Goal: Information Seeking & Learning: Learn about a topic

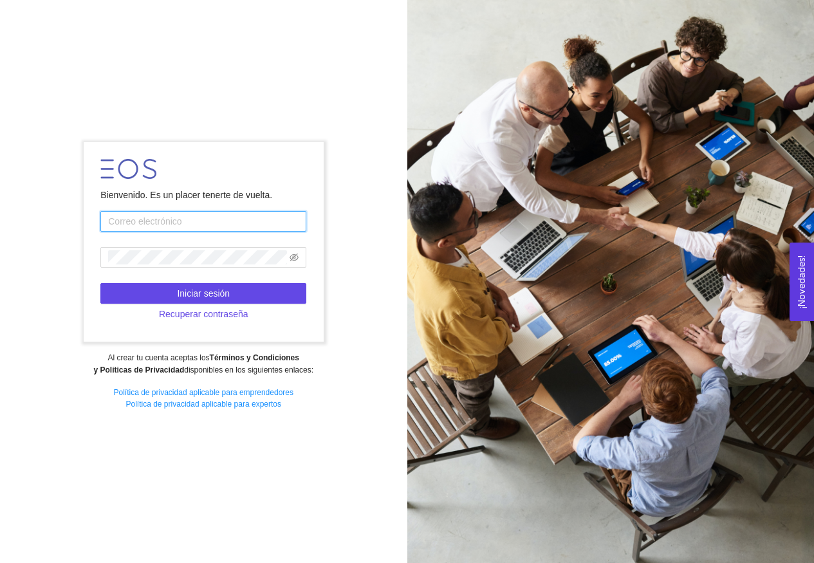
type input "[EMAIL_ADDRESS][DOMAIN_NAME]"
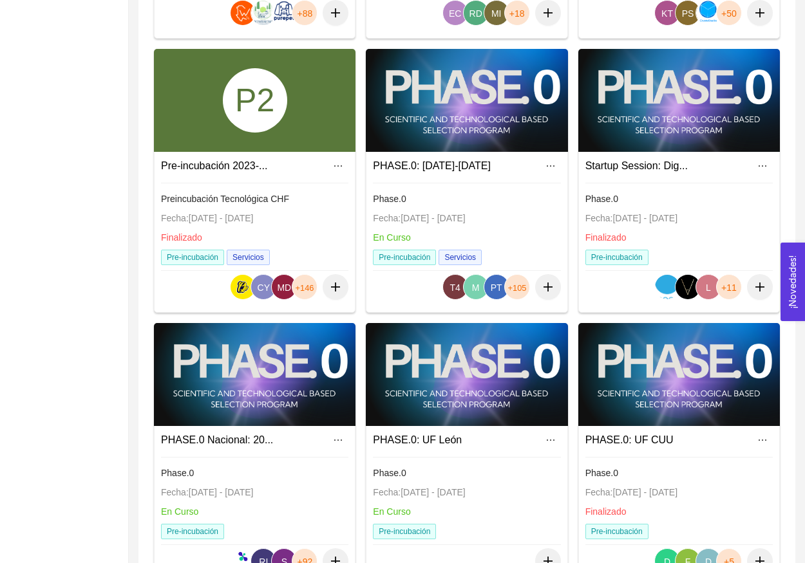
click at [259, 377] on div at bounding box center [255, 374] width 202 height 103
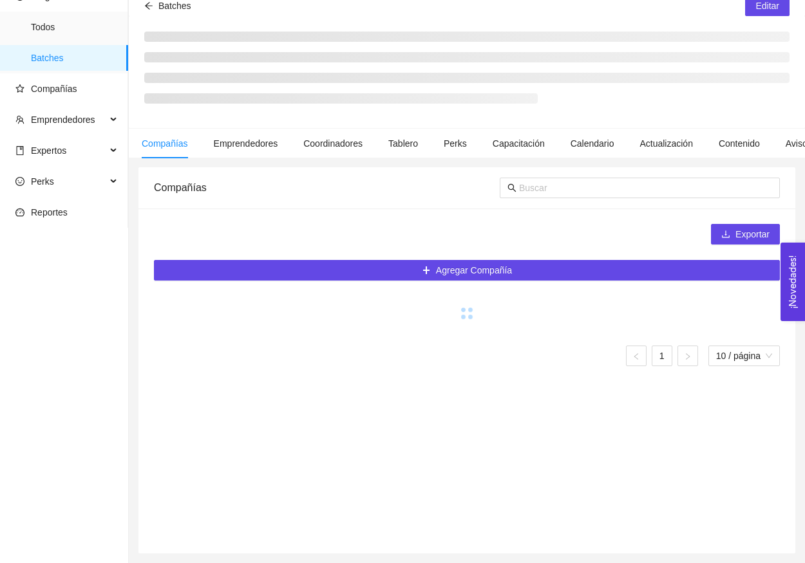
scroll to position [61, 0]
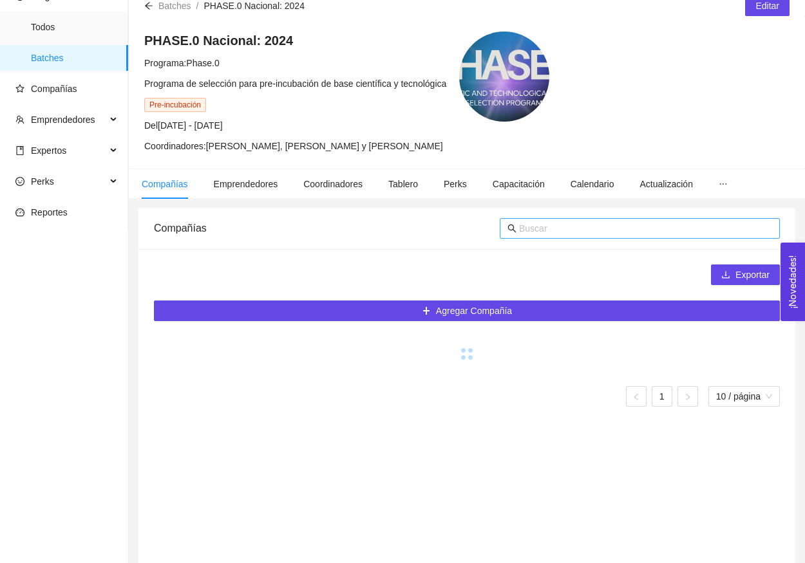
click at [561, 225] on input "text" at bounding box center [645, 228] width 253 height 14
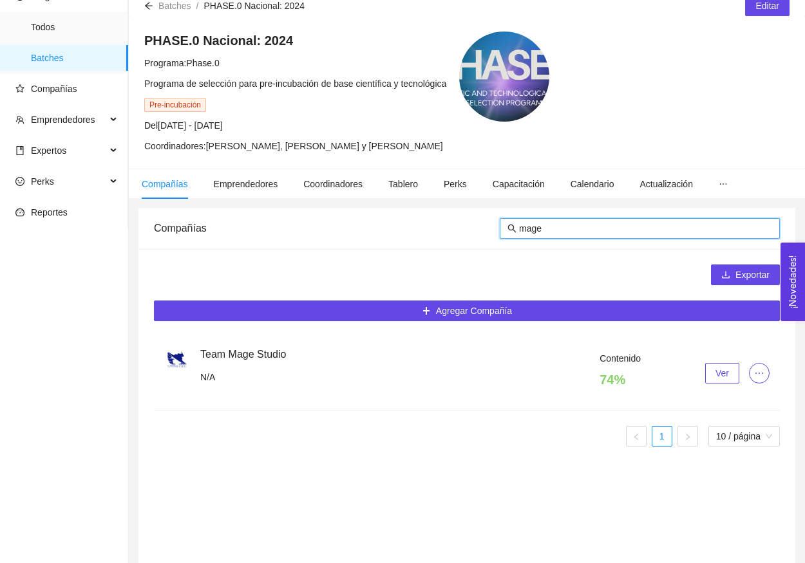
type input "mage"
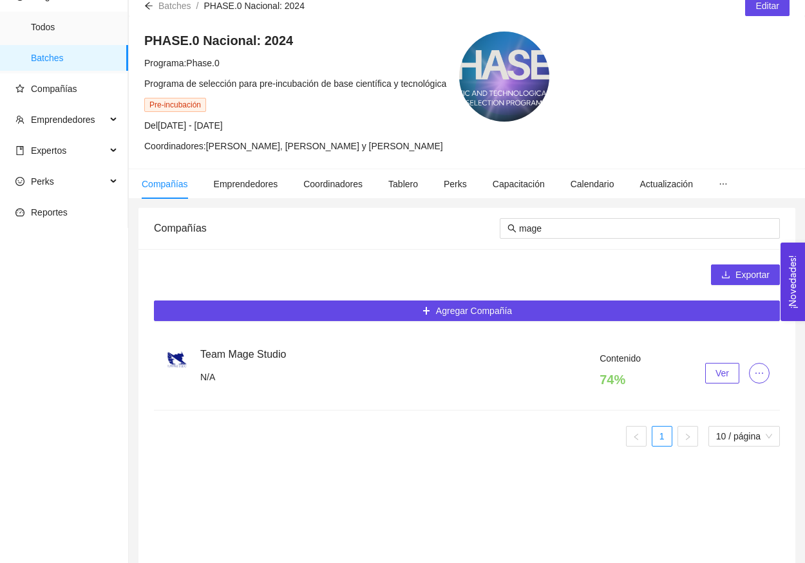
click at [724, 379] on span "Ver" at bounding box center [722, 373] width 14 height 14
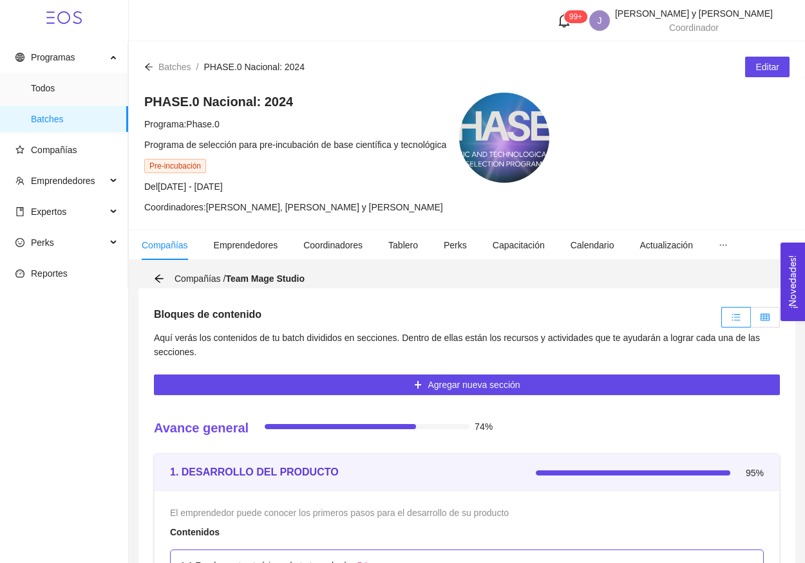
click at [760, 314] on label at bounding box center [765, 317] width 29 height 21
click at [751, 321] on input "radio" at bounding box center [751, 321] width 0 height 0
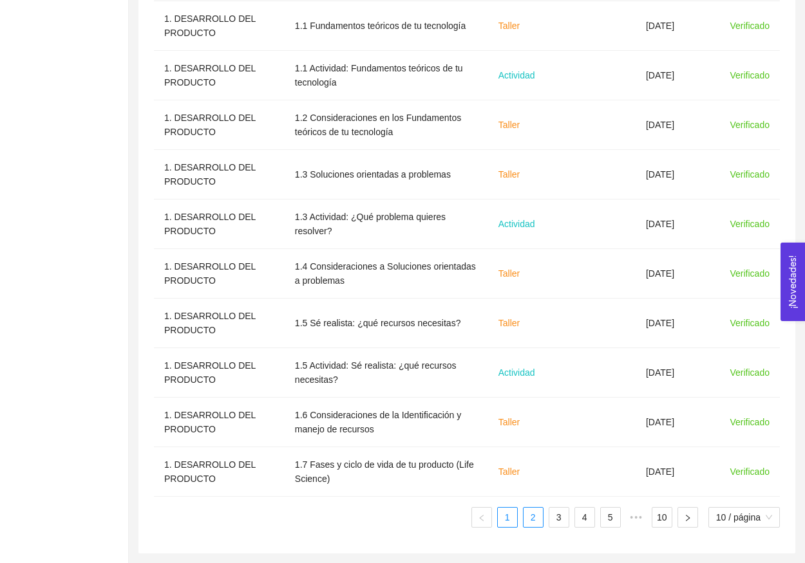
scroll to position [487, 0]
click at [523, 509] on link "2" at bounding box center [532, 517] width 19 height 19
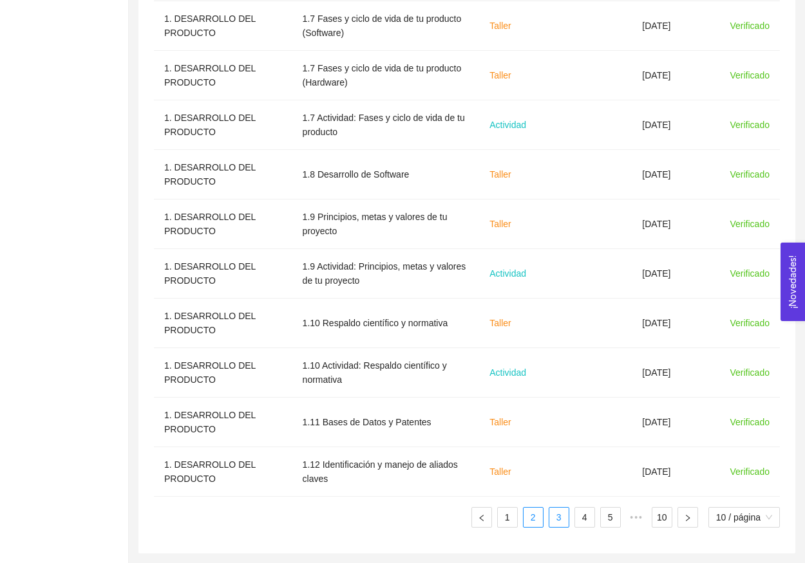
click at [549, 521] on link "3" at bounding box center [558, 517] width 19 height 19
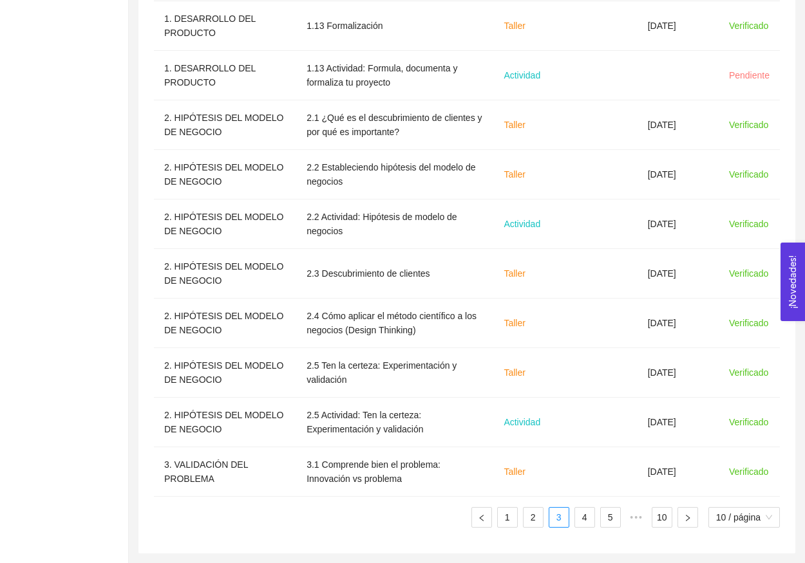
click at [570, 523] on ul "1 2 3 4 5 ••• 10 10 / página" at bounding box center [467, 517] width 626 height 21
click at [588, 527] on link "4" at bounding box center [584, 517] width 19 height 19
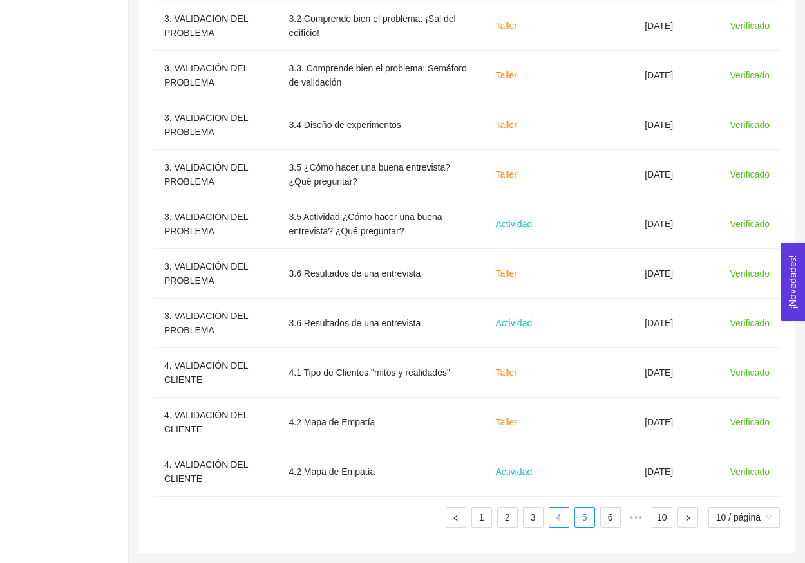
click at [584, 522] on link "5" at bounding box center [584, 517] width 19 height 19
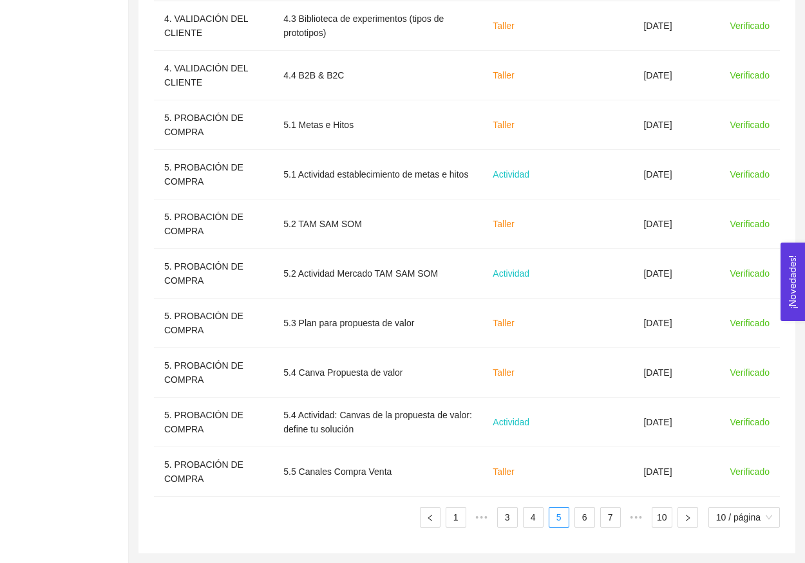
click at [593, 522] on ul "1 ••• 3 4 5 6 7 ••• 10 10 / página" at bounding box center [467, 517] width 626 height 21
click at [589, 521] on link "6" at bounding box center [584, 517] width 19 height 19
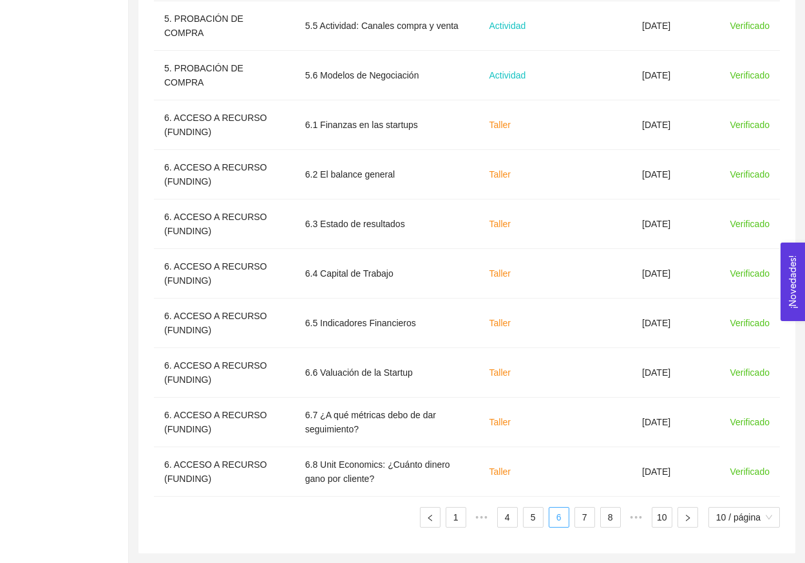
click at [589, 521] on link "7" at bounding box center [584, 517] width 19 height 19
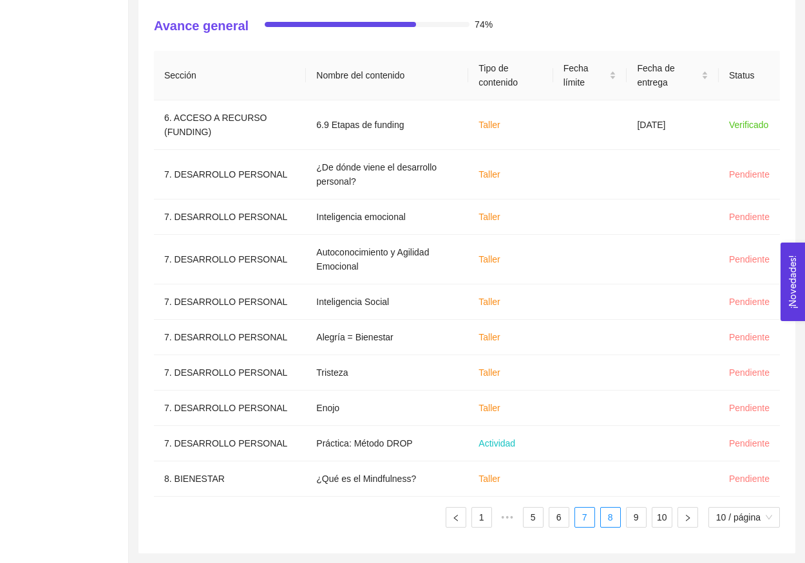
click at [613, 522] on link "8" at bounding box center [610, 517] width 19 height 19
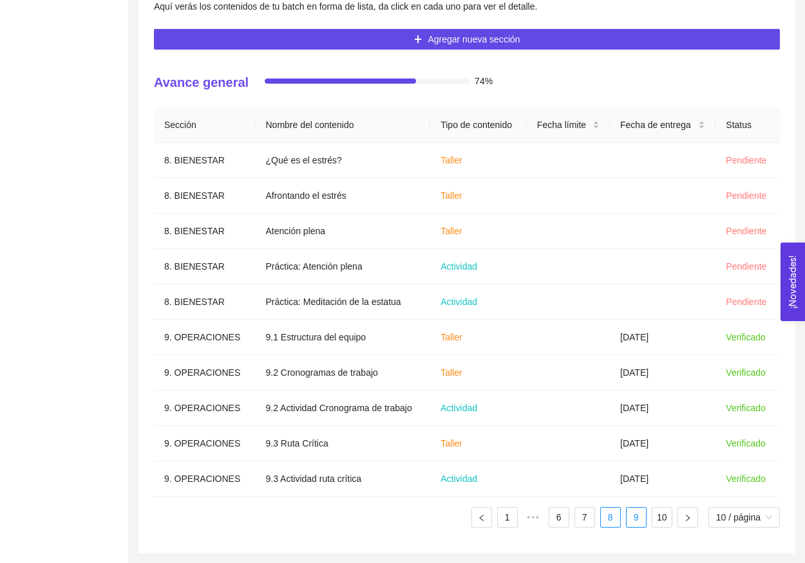
click at [633, 523] on link "9" at bounding box center [635, 517] width 19 height 19
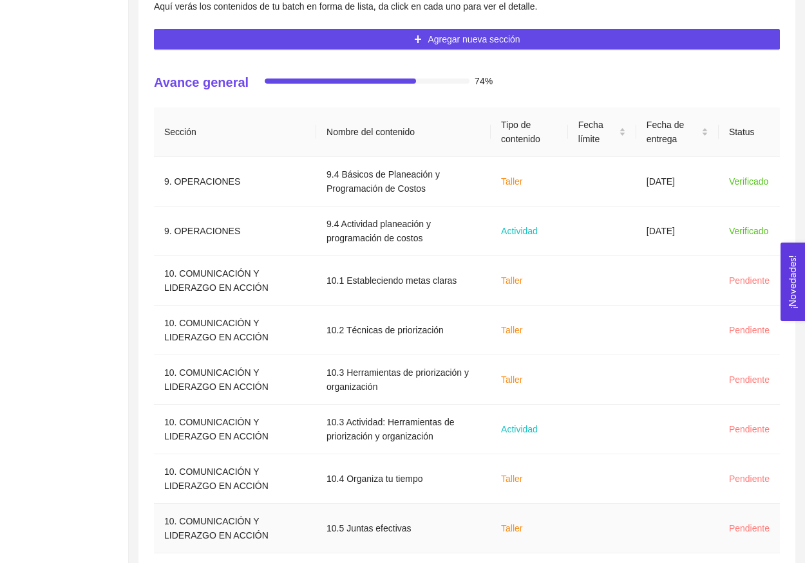
scroll to position [374, 1]
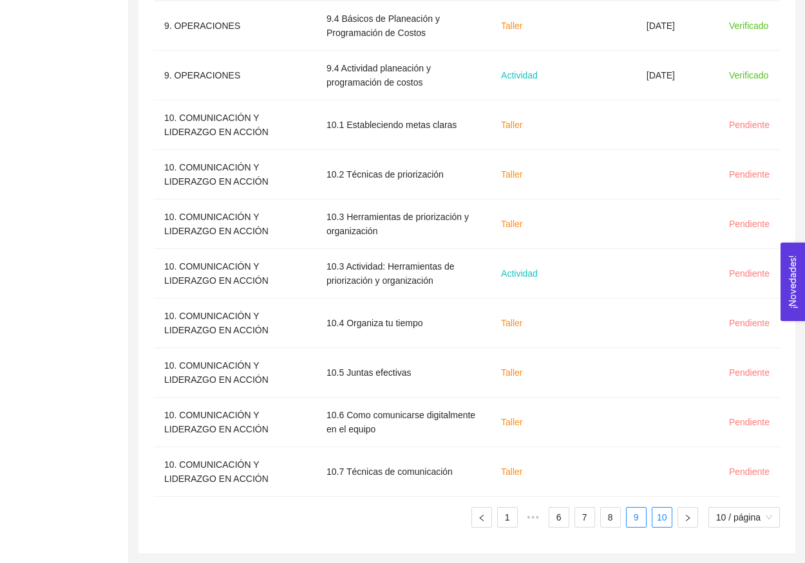
click at [658, 521] on link "10" at bounding box center [661, 517] width 19 height 19
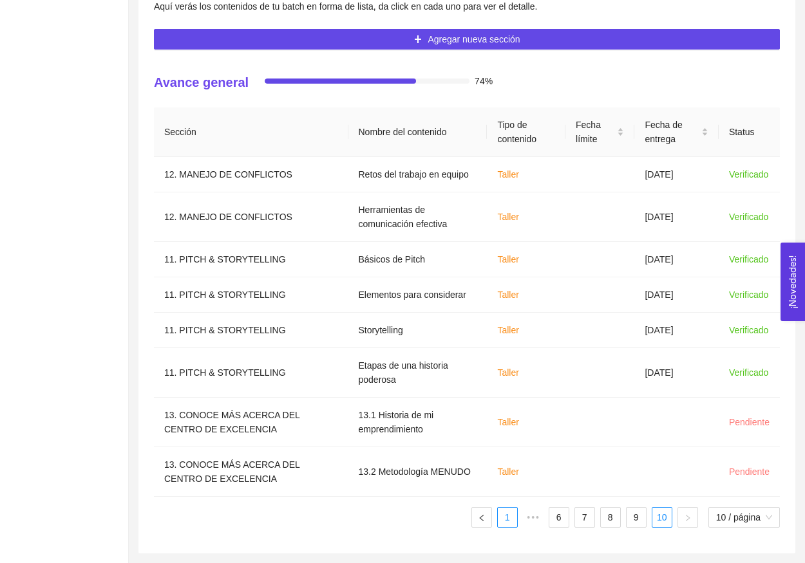
click at [510, 511] on link "1" at bounding box center [507, 517] width 19 height 19
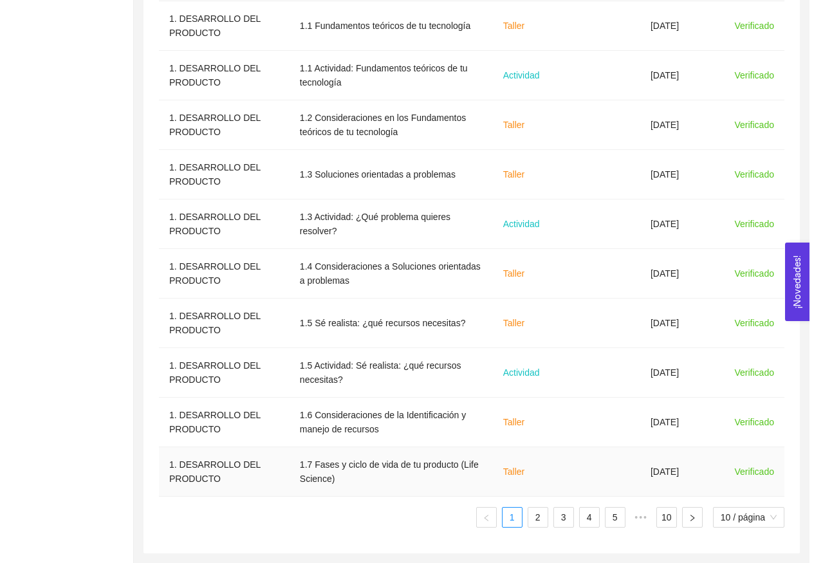
scroll to position [487, 0]
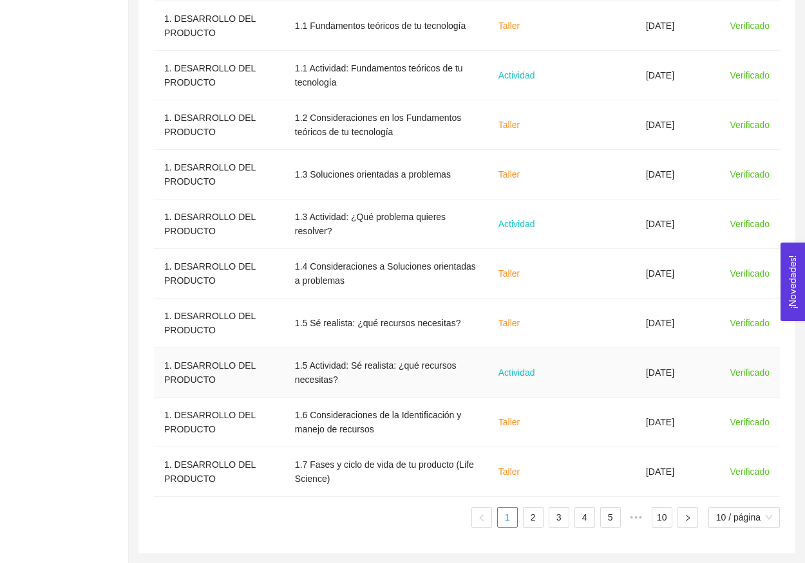
click at [534, 377] on span "Actividad" at bounding box center [516, 373] width 37 height 10
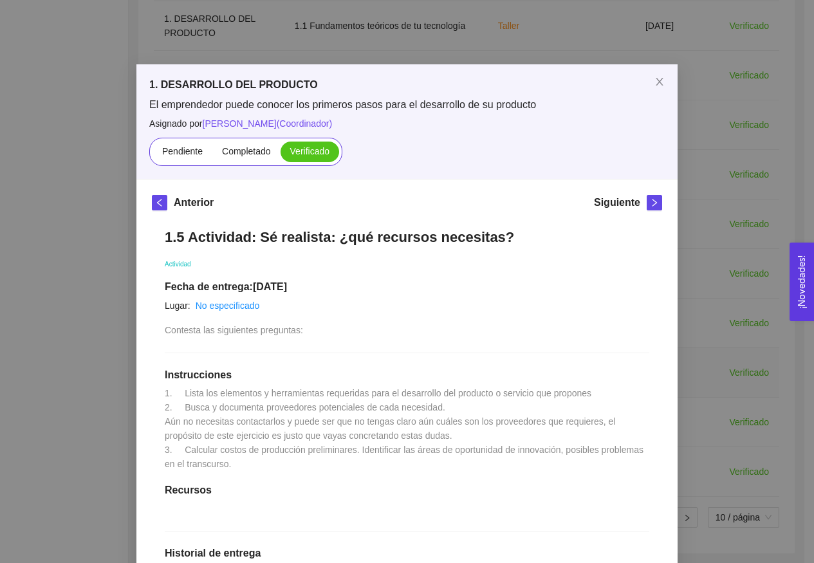
click at [769, 201] on div "1. DESARROLLO DEL PRODUCTO El emprendedor puede conocer los primeros pasos para…" at bounding box center [407, 281] width 814 height 563
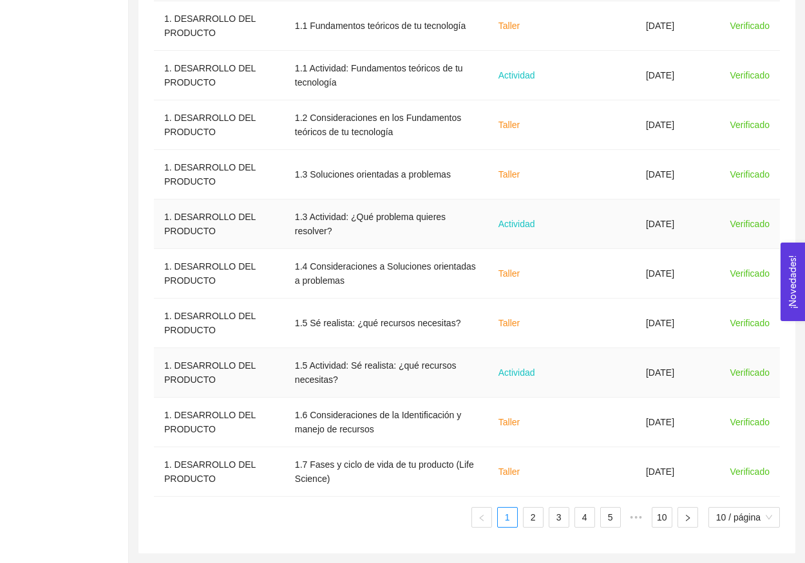
click at [468, 225] on td "1.3 Actividad: ¿Qué problema quieres resolver?" at bounding box center [386, 225] width 203 height 50
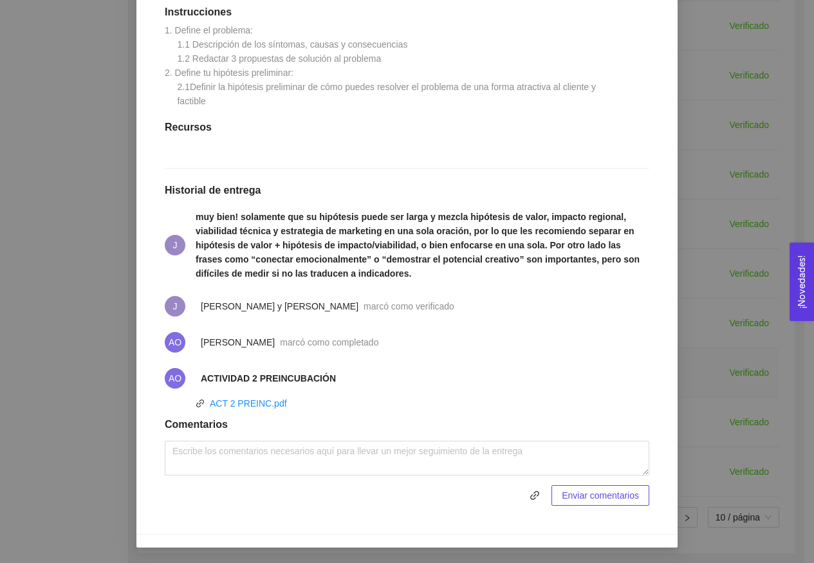
scroll to position [375, 0]
click at [739, 293] on div "1. DESARROLLO DEL PRODUCTO El emprendedor puede conocer los primeros pasos para…" at bounding box center [407, 281] width 814 height 563
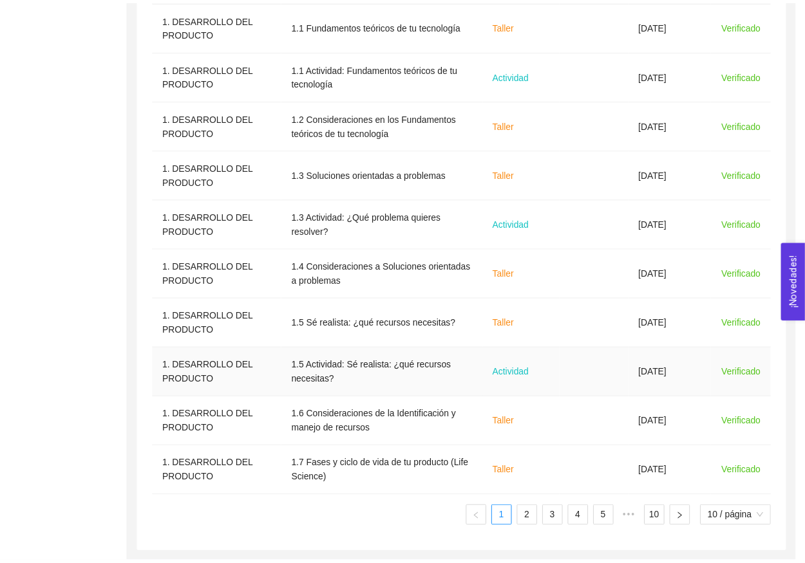
scroll to position [0, 0]
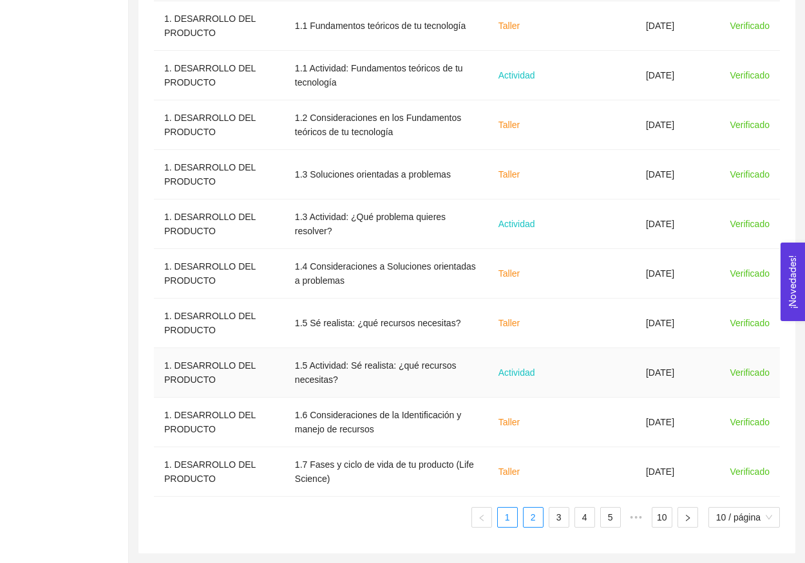
click at [533, 523] on link "2" at bounding box center [532, 517] width 19 height 19
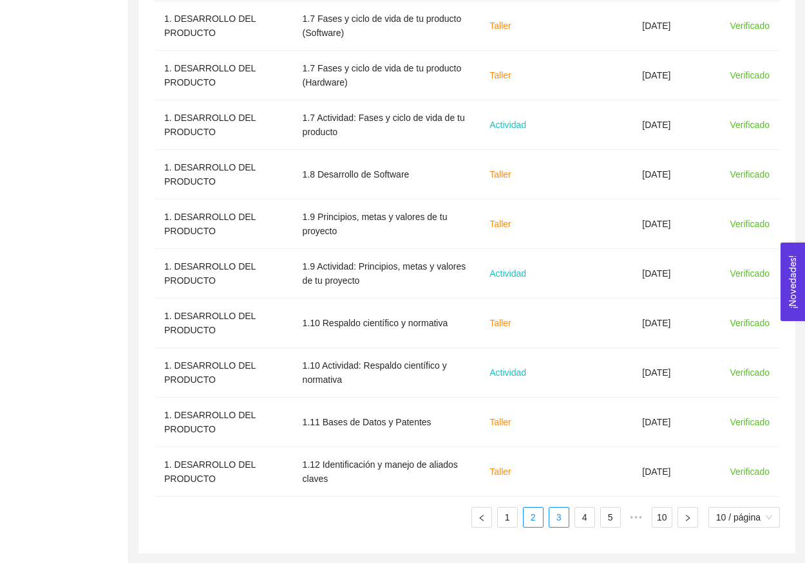
click at [554, 525] on link "3" at bounding box center [558, 517] width 19 height 19
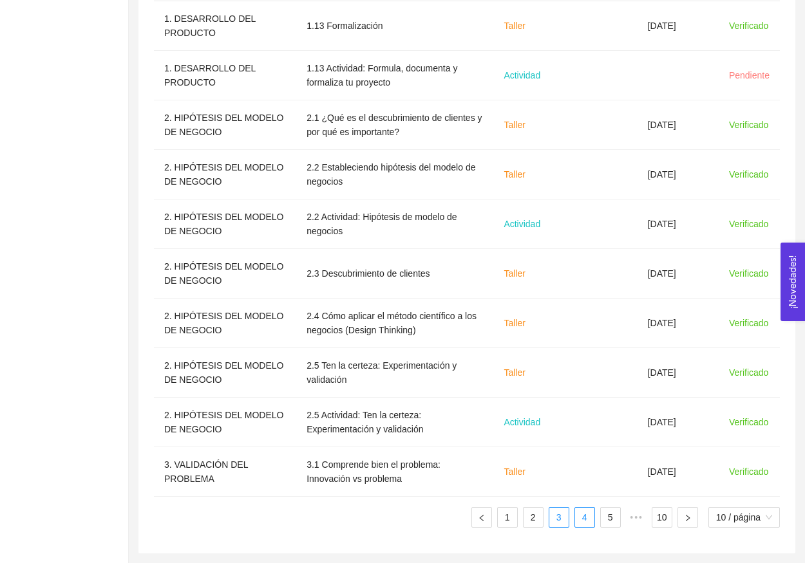
click at [578, 523] on link "4" at bounding box center [584, 517] width 19 height 19
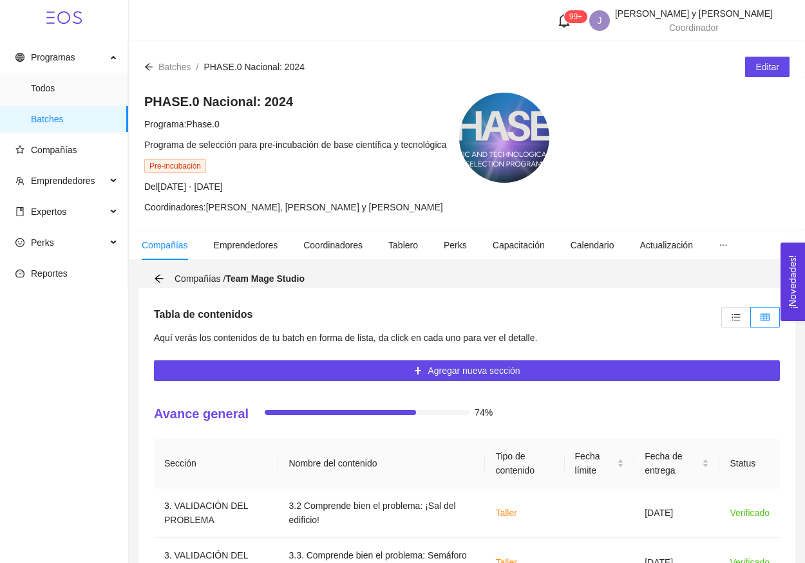
click at [734, 314] on icon "unordered-list" at bounding box center [735, 317] width 9 height 9
click at [722, 321] on input "radio" at bounding box center [722, 321] width 0 height 0
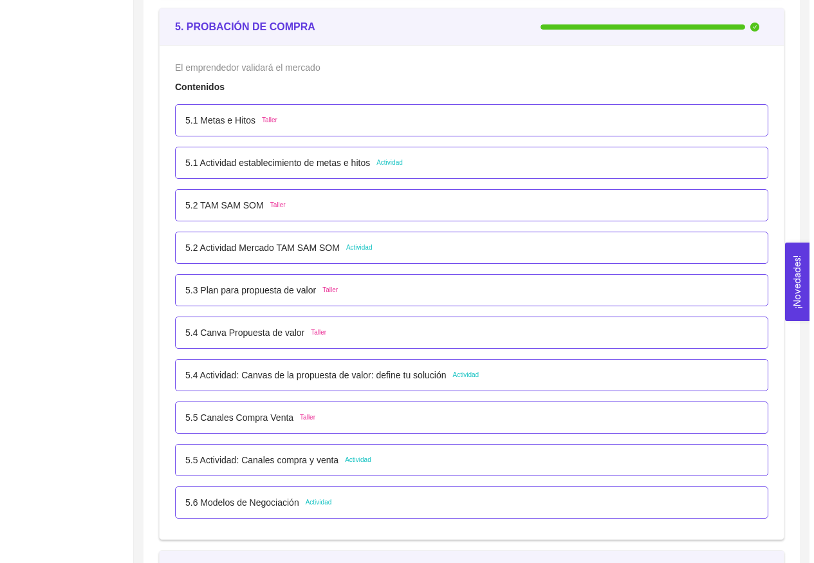
scroll to position [2707, 0]
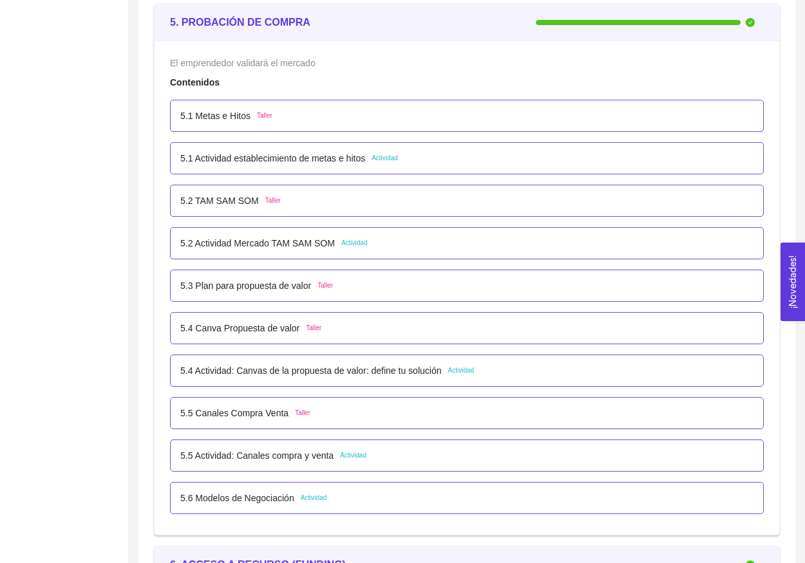
click at [266, 458] on p "5.5 Actividad: Canales compra y venta" at bounding box center [256, 456] width 153 height 14
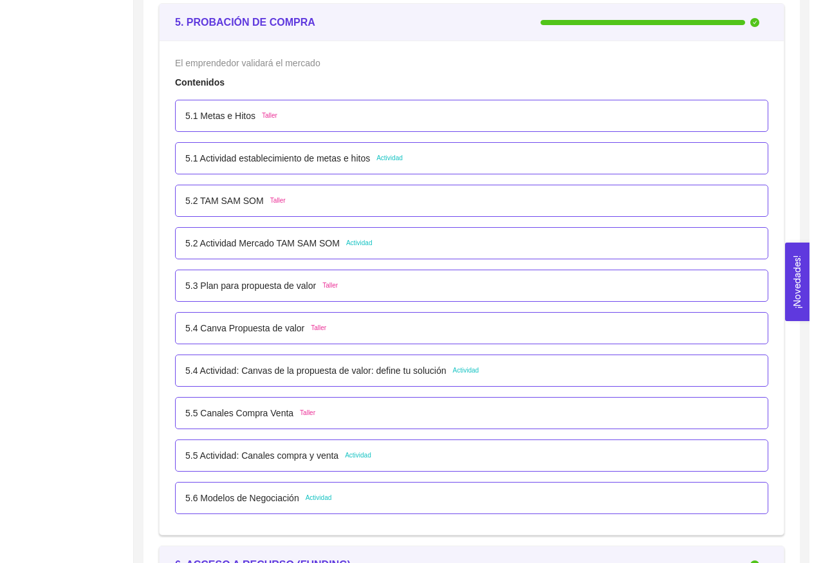
scroll to position [0, 0]
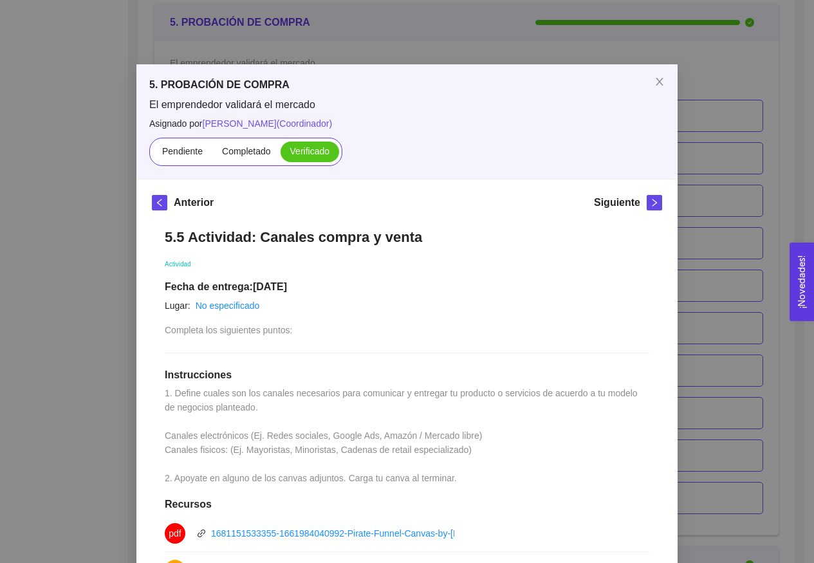
click at [683, 195] on div "5. PROBACIÓN DE COMPRA El emprendedor validará el mercado Asignado por [PERSON_…" at bounding box center [407, 281] width 814 height 563
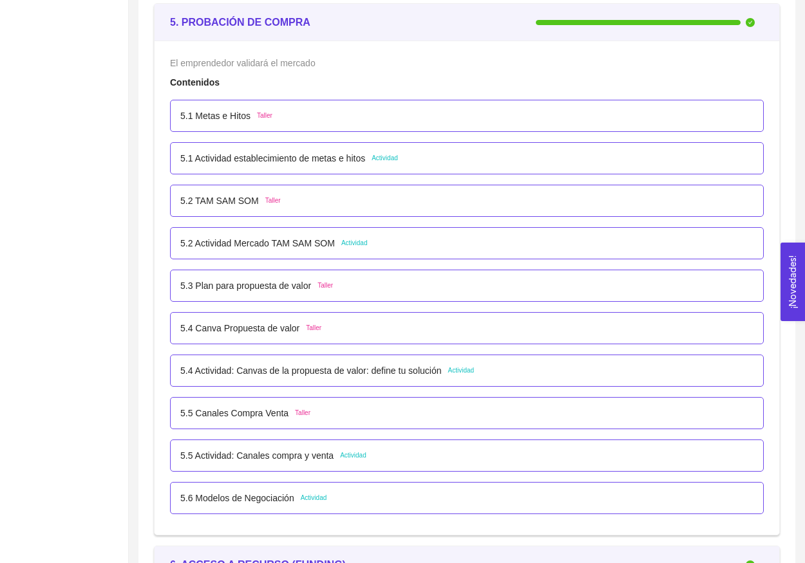
click at [340, 250] on div "5.2 Actividad [PERSON_NAME] SOM Actividad" at bounding box center [467, 243] width 594 height 32
click at [340, 248] on div "5.2 Actividad [PERSON_NAME] SOM Actividad" at bounding box center [273, 243] width 187 height 14
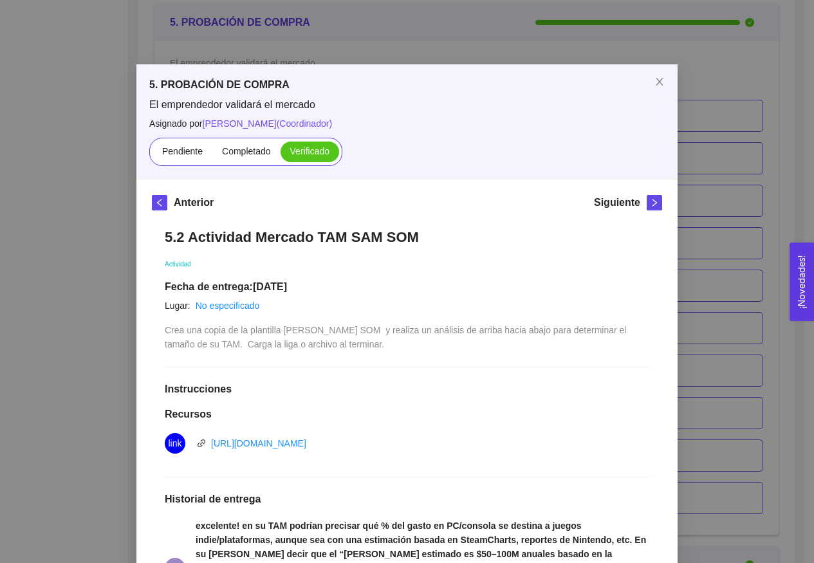
scroll to position [306, 0]
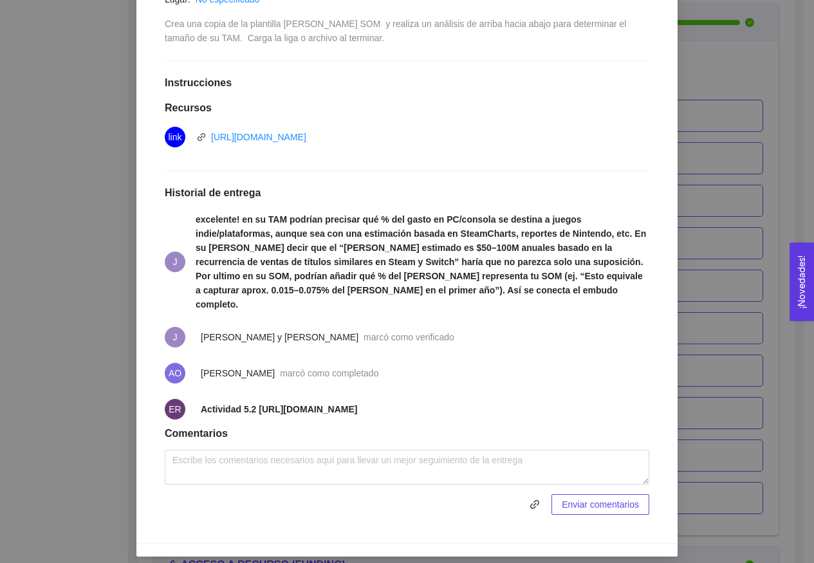
click at [687, 265] on div "5. PROBACIÓN DE COMPRA El emprendedor validará el mercado Asignado por [PERSON_…" at bounding box center [407, 281] width 814 height 563
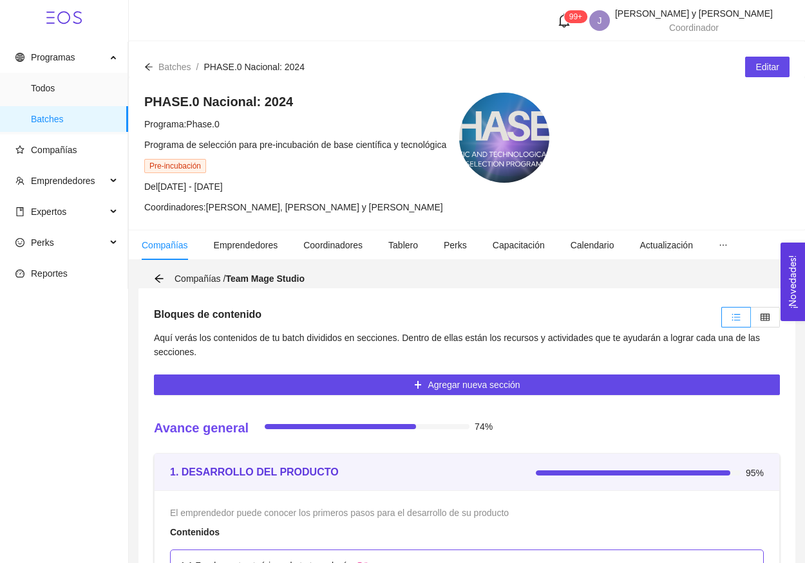
scroll to position [0, 0]
